Goal: Task Accomplishment & Management: Complete application form

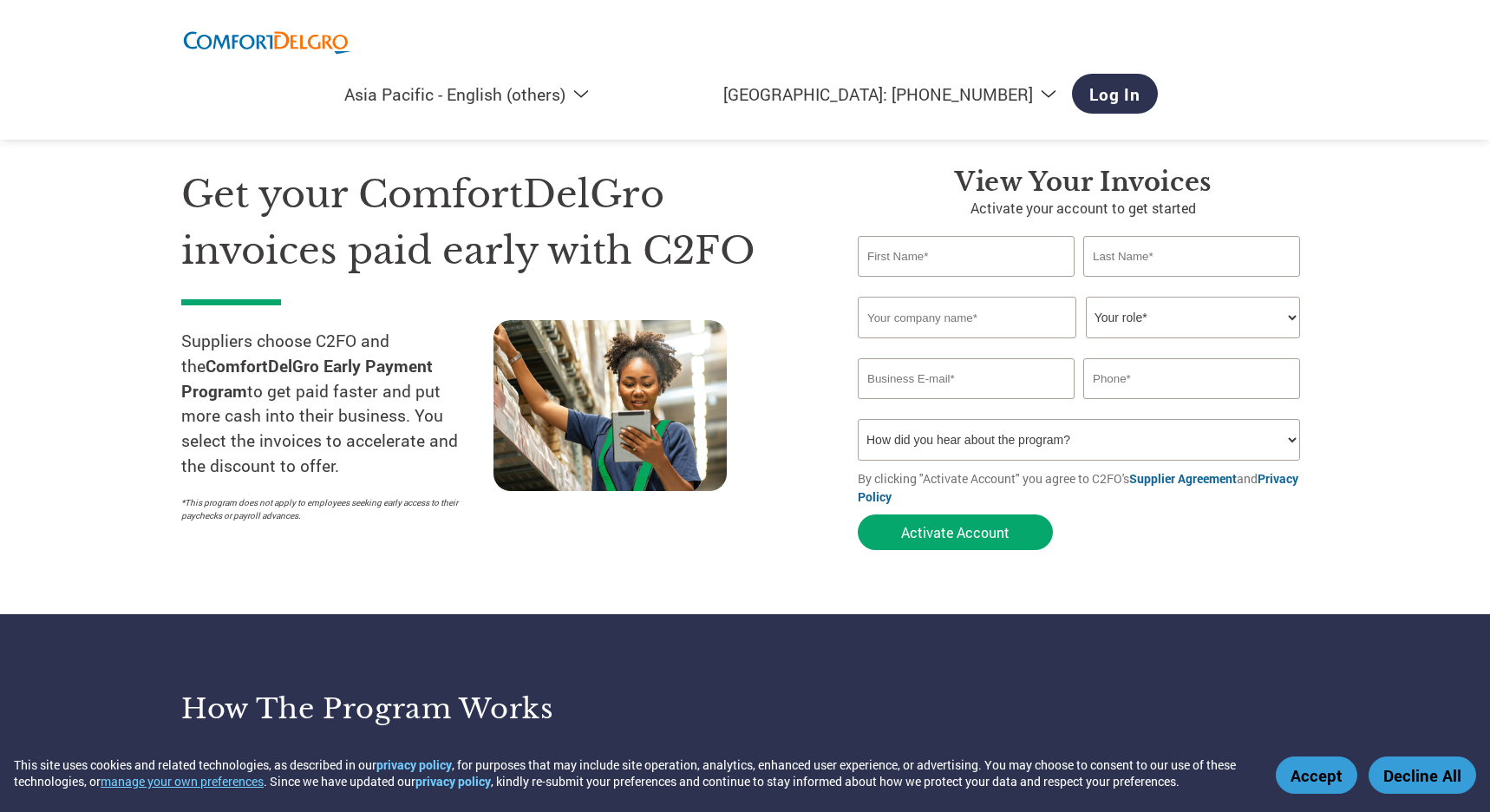
select select "en-AP"
drag, startPoint x: 765, startPoint y: 186, endPoint x: 782, endPoint y: 195, distance: 19.2
click at [766, 186] on h1 "Get your ComfortDelGro invoices paid early with C2FO" at bounding box center [493, 222] width 625 height 112
click at [886, 265] on input "text" at bounding box center [966, 256] width 217 height 41
type input "Luan"
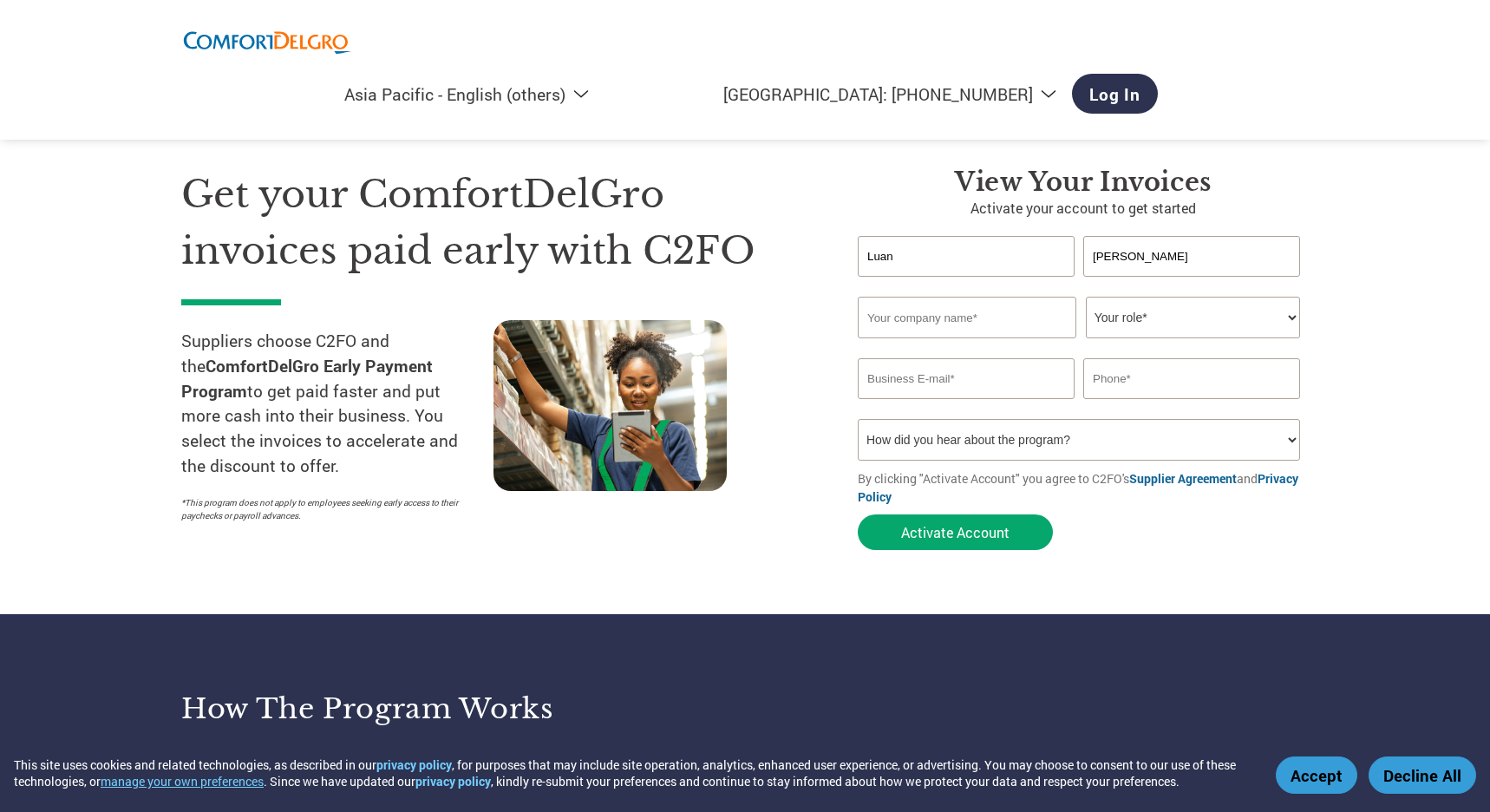
type input "Tran"
click at [926, 320] on input "text" at bounding box center [966, 317] width 219 height 42
type input "Meditech Asia Alliance Pte Ltd"
click at [1111, 322] on select "Your role* CFO Controller Credit Manager Finance Director Treasurer CEO Preside…" at bounding box center [1193, 317] width 214 height 42
click at [1086, 298] on select "Your role* CFO Controller Credit Manager Finance Director Treasurer CEO Preside…" at bounding box center [1193, 317] width 214 height 42
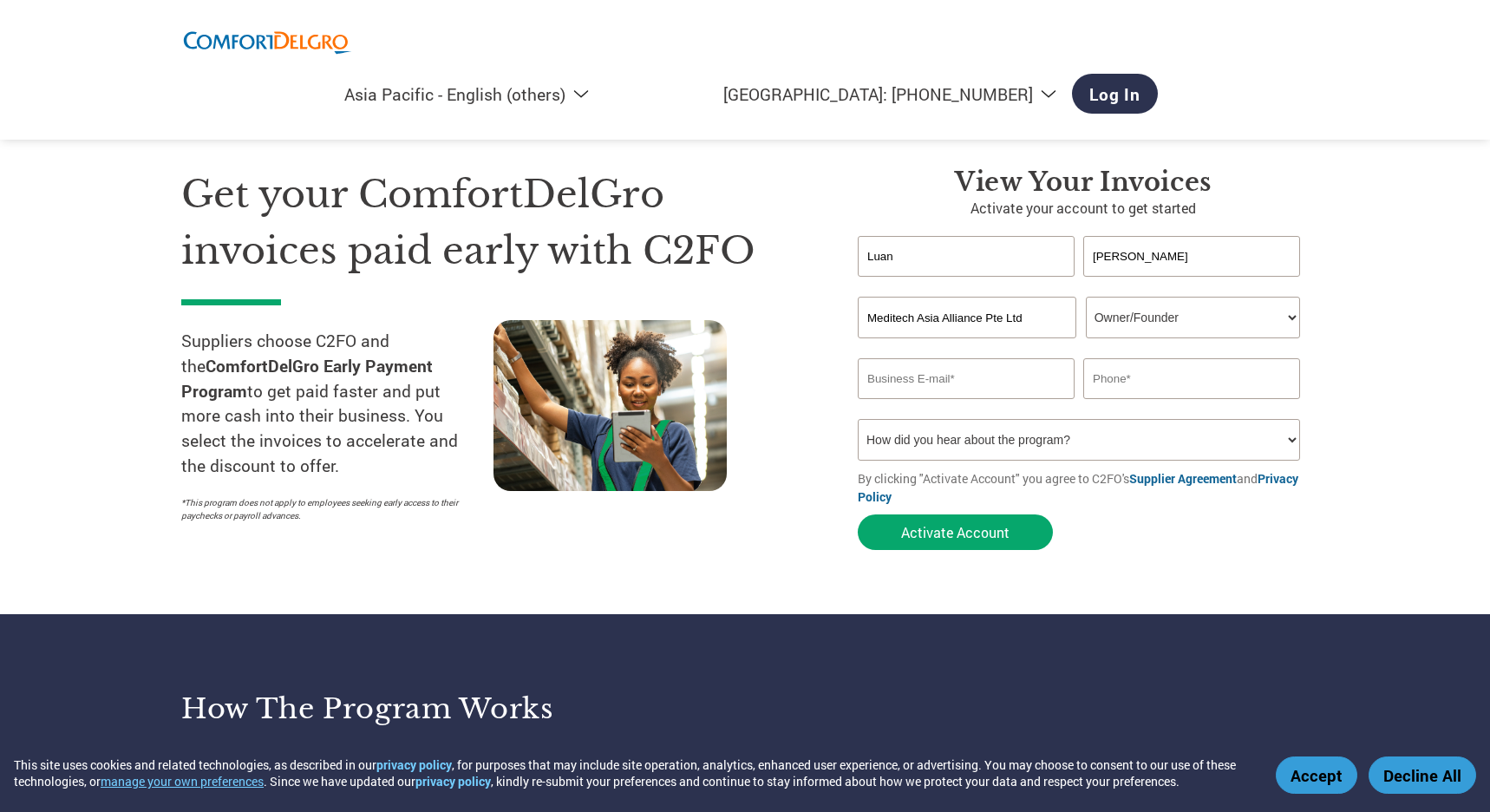
click at [934, 389] on input "email" at bounding box center [966, 378] width 217 height 41
click at [1159, 321] on select "Your role* CFO Controller Credit Manager Finance Director Treasurer CEO Preside…" at bounding box center [1193, 317] width 214 height 42
select select "CEO"
click at [1086, 298] on select "Your role* CFO Controller Credit Manager Finance Director Treasurer CEO Preside…" at bounding box center [1193, 317] width 214 height 42
click at [926, 383] on input "email" at bounding box center [966, 378] width 217 height 41
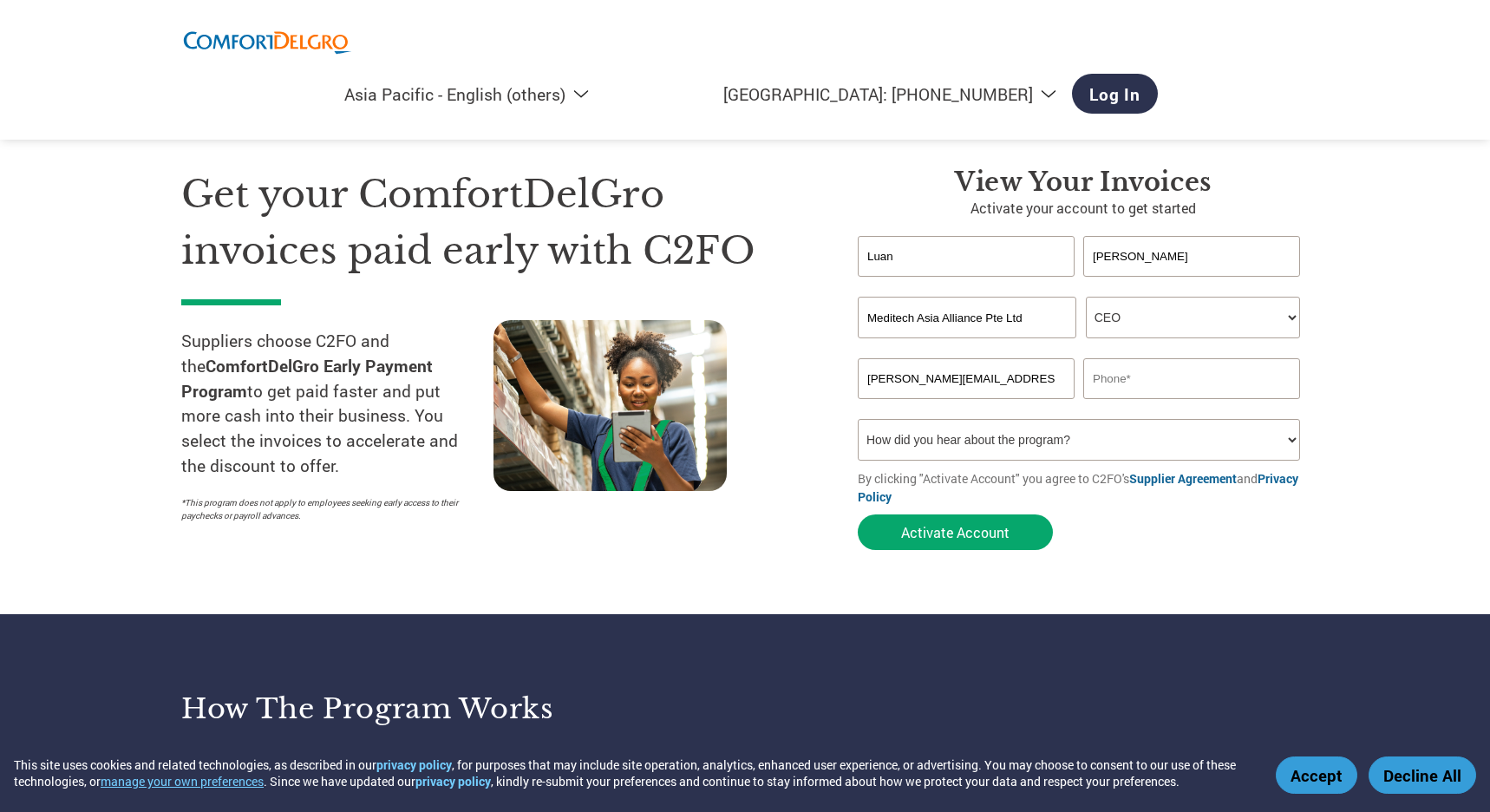
scroll to position [0, 1]
type input "tran.phuongluan@meditechasia.com"
click at [1138, 385] on input "text" at bounding box center [1191, 378] width 217 height 41
type input "91090568"
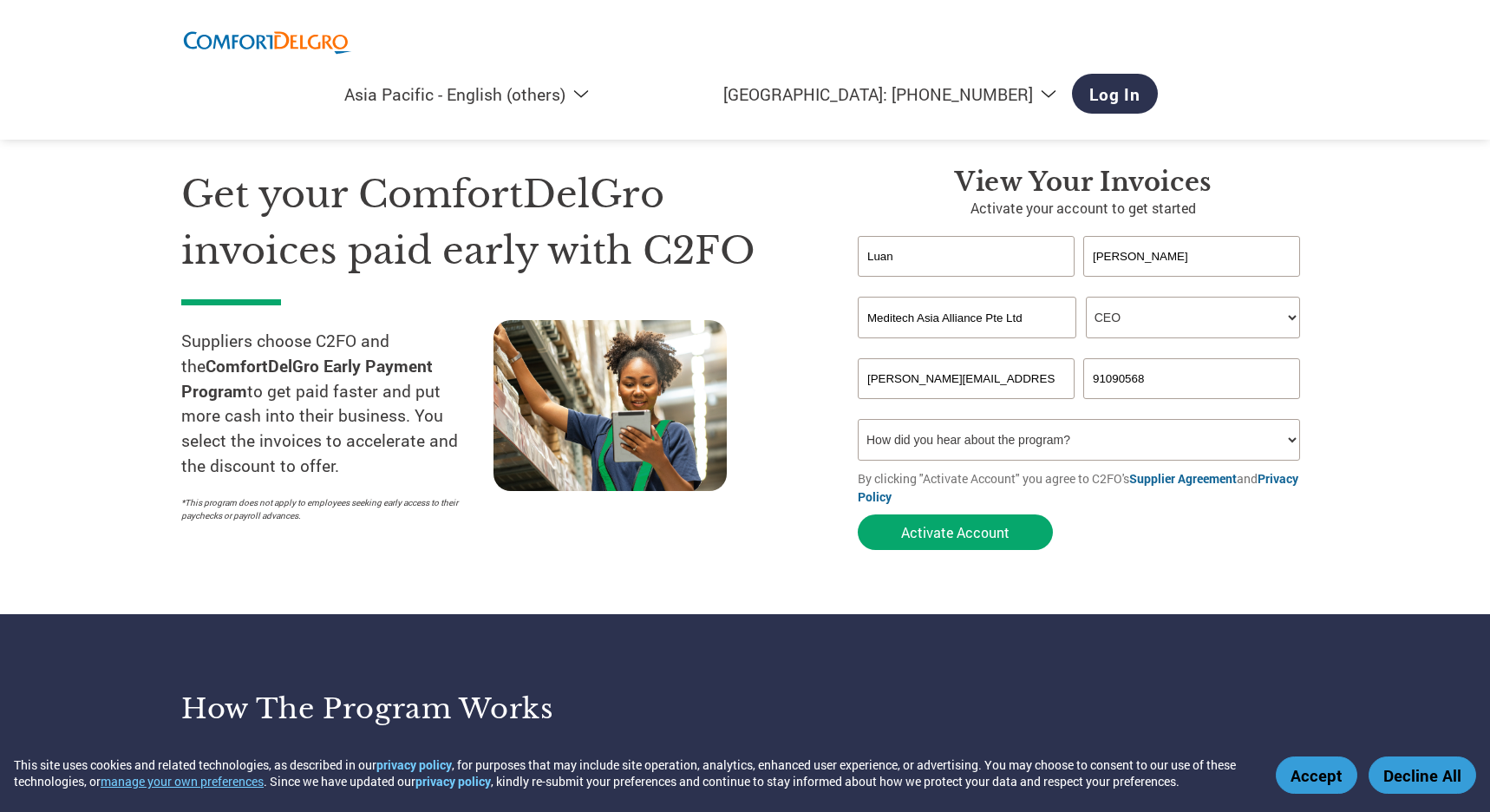
click at [1003, 441] on select "How did you hear about the program? Received a letter Email Social Media Online…" at bounding box center [1078, 439] width 442 height 42
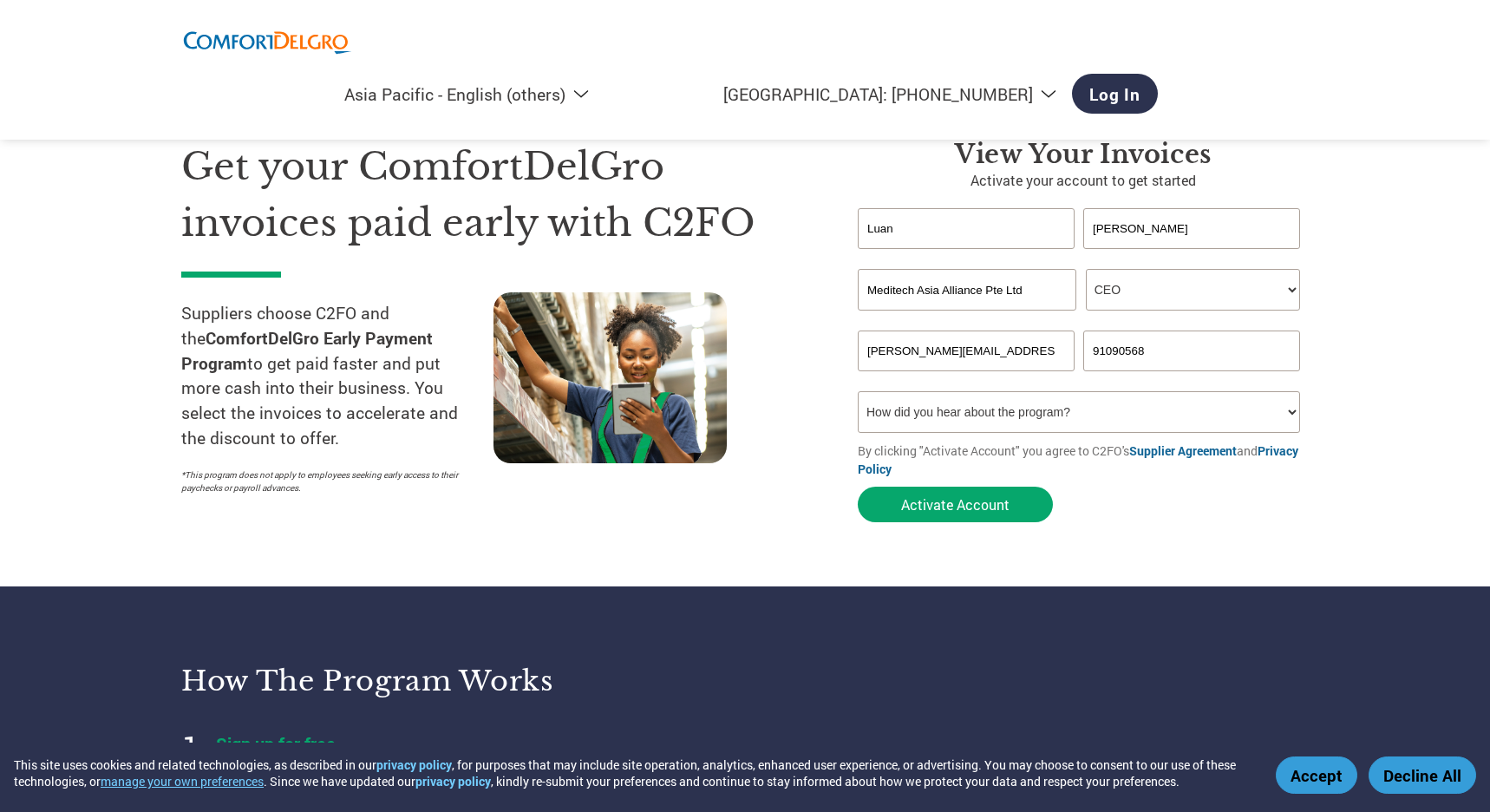
click at [935, 414] on select "How did you hear about the program? Received a letter Email Social Media Online…" at bounding box center [1078, 412] width 442 height 42
select select "Email"
click at [858, 394] on select "How did you hear about the program? Received a letter Email Social Media Online…" at bounding box center [1078, 412] width 442 height 42
click at [948, 514] on button "Activate Account" at bounding box center [955, 504] width 195 height 35
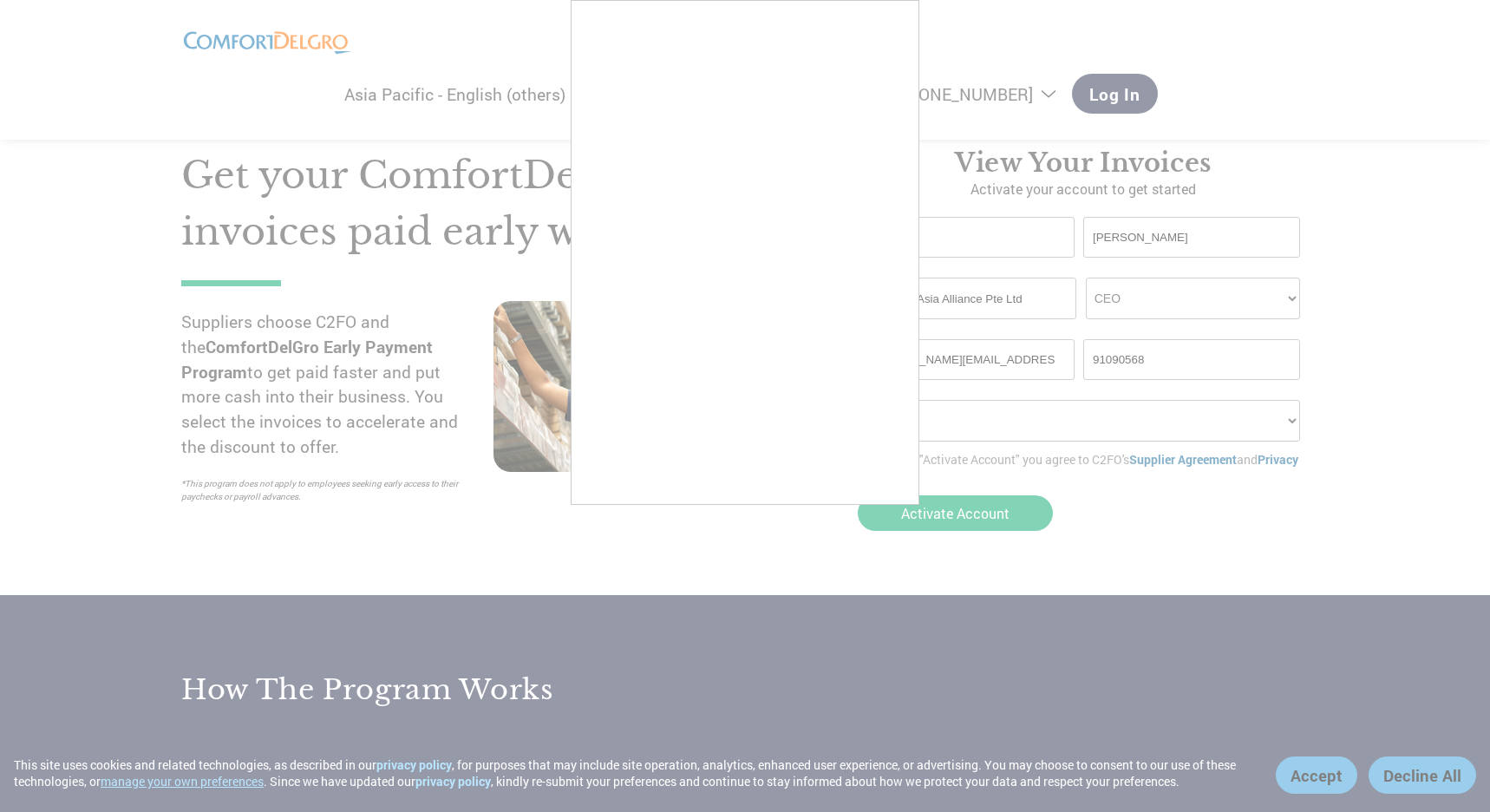
scroll to position [0, 0]
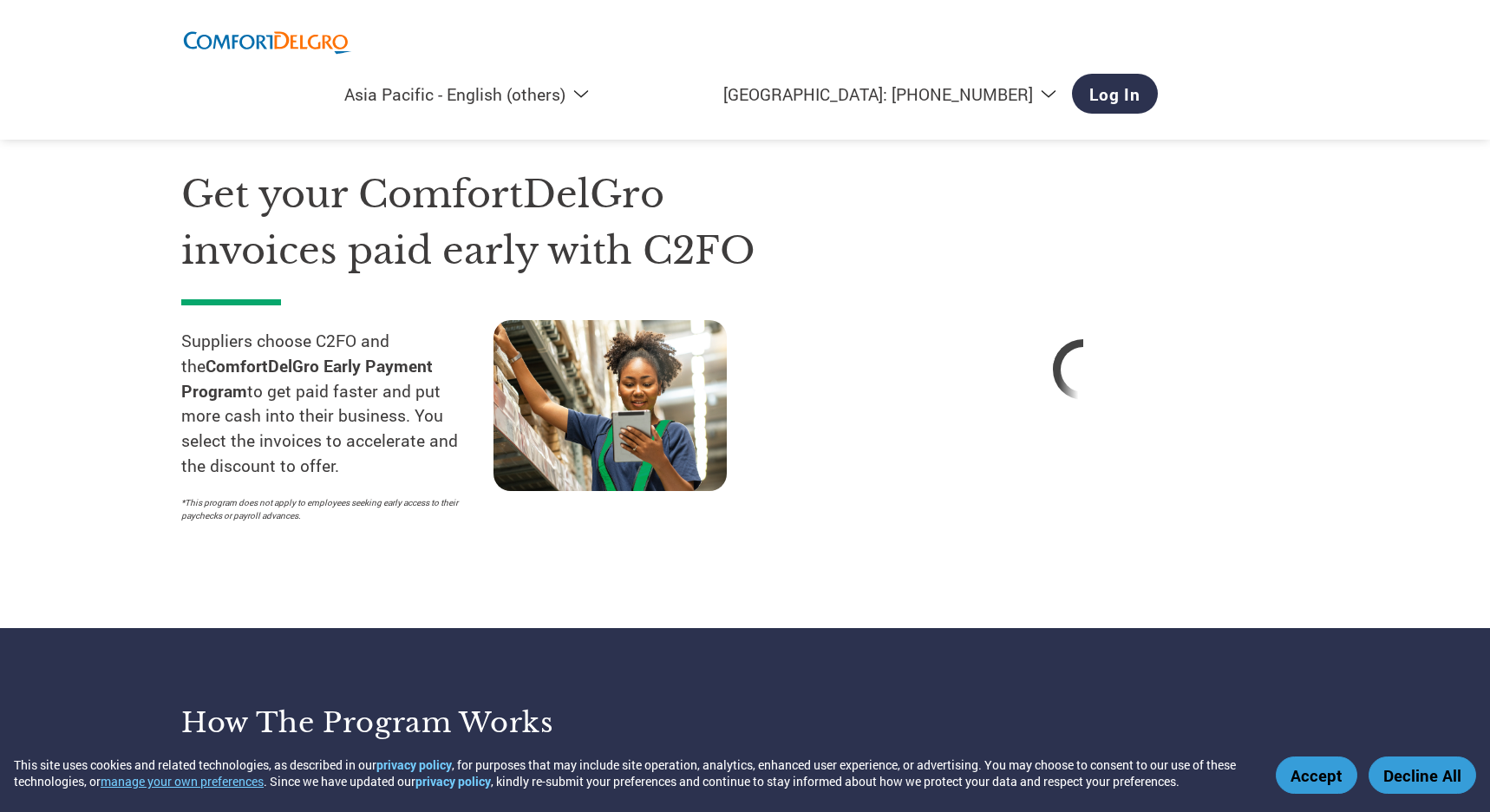
select select "en-AP"
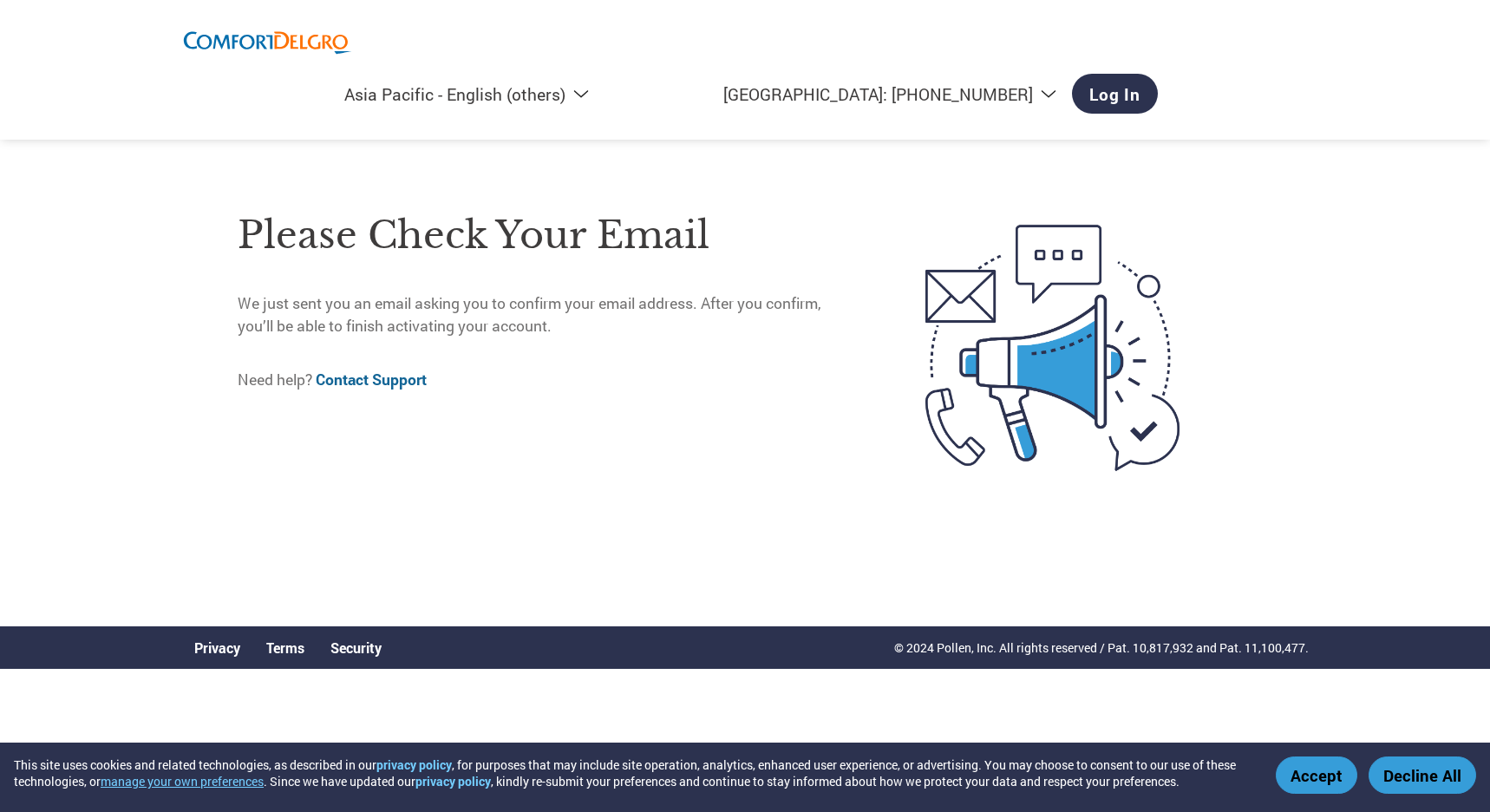
click at [583, 554] on div "Please check your email We just sent you an email asking you to confirm your em…" at bounding box center [745, 347] width 1128 height 557
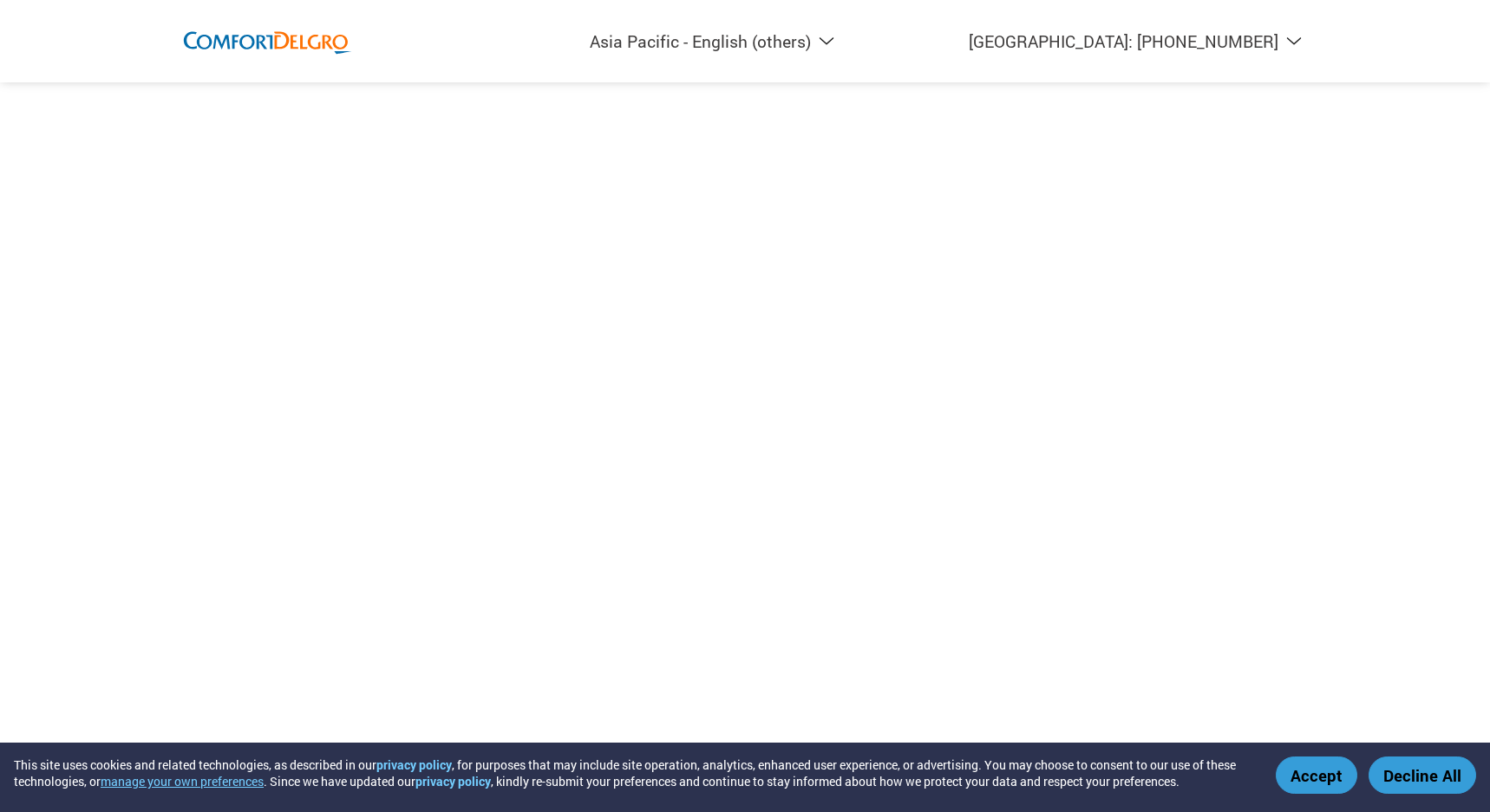
select select "en-AP"
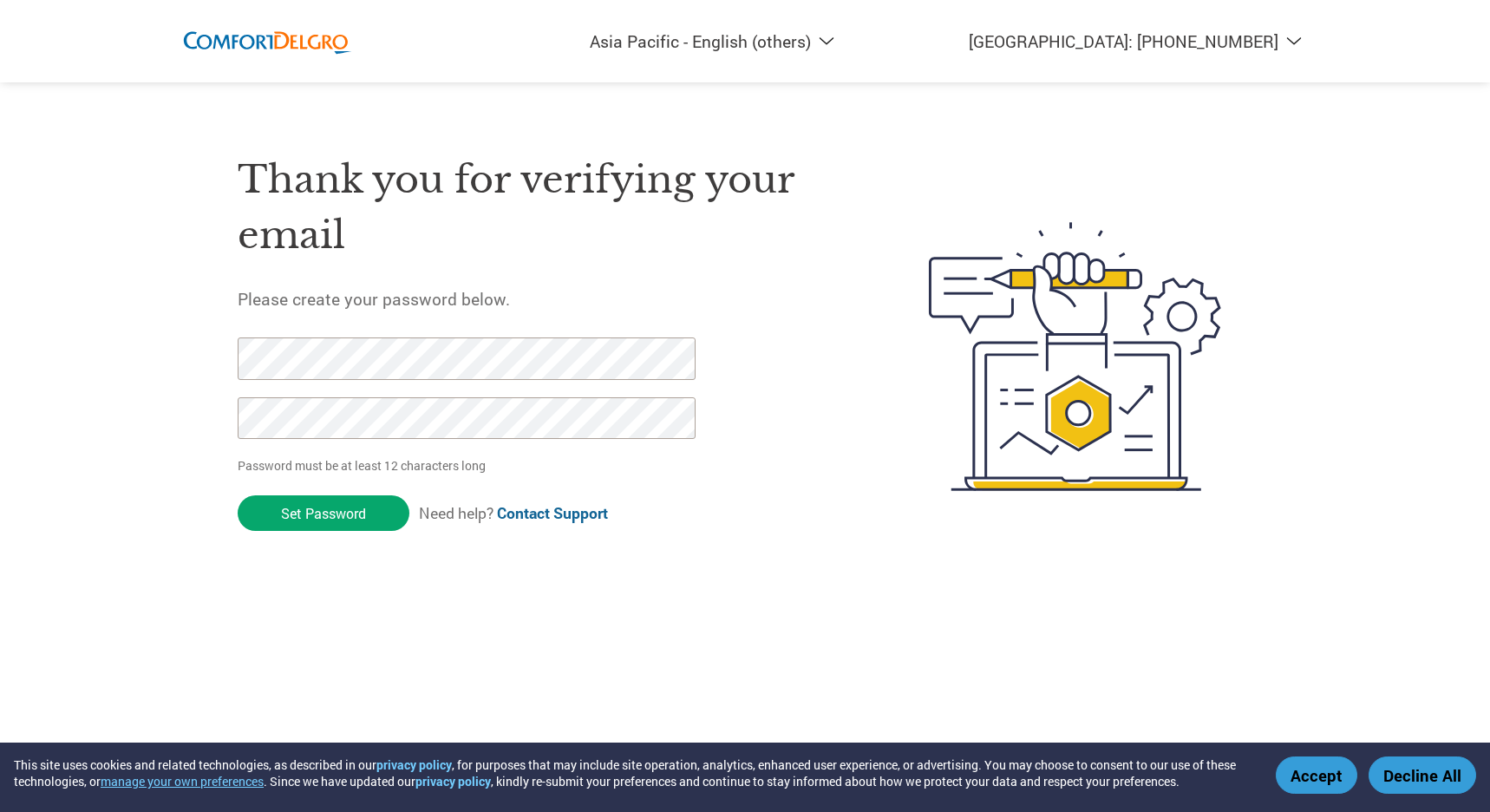
click at [481, 271] on div "Thank you for verifying your email Please create your password below. Password …" at bounding box center [541, 356] width 609 height 460
drag, startPoint x: 477, startPoint y: 596, endPoint x: 330, endPoint y: 540, distance: 157.3
click at [477, 596] on html "This site uses cookies and related technologies, as described in our privacy po…" at bounding box center [745, 321] width 1490 height 644
click at [20, 319] on div "Americas - English Américas - Español [GEOGRAPHIC_DATA] - Português [GEOGRAPHIC…" at bounding box center [745, 287] width 1490 height 574
click at [424, 644] on html "This site uses cookies and related technologies, as described in our privacy po…" at bounding box center [745, 321] width 1490 height 644
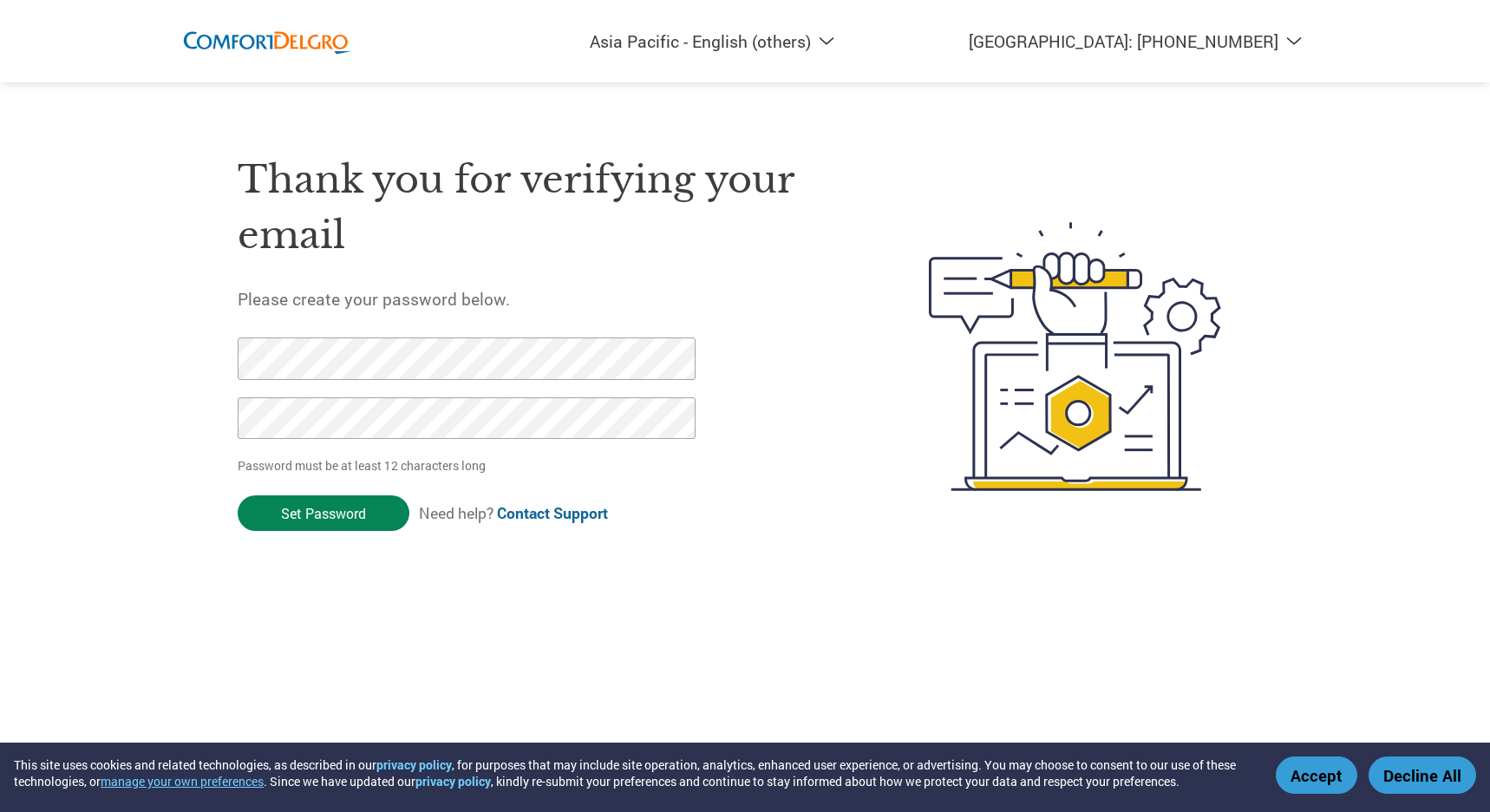
click at [322, 514] on input "Set Password" at bounding box center [323, 513] width 172 height 35
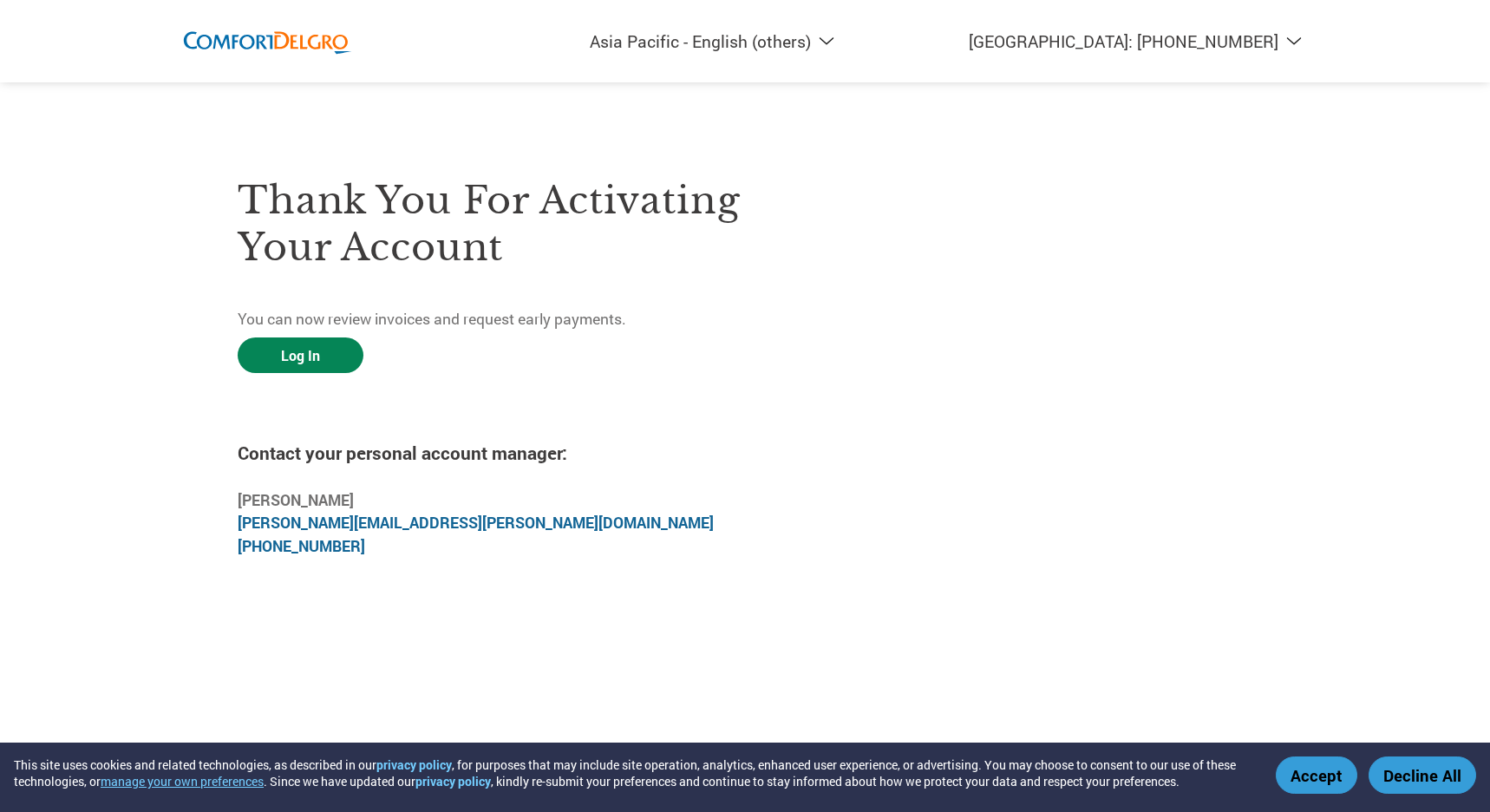
click at [305, 357] on link "Log In" at bounding box center [300, 355] width 126 height 35
